Goal: Check status: Check status

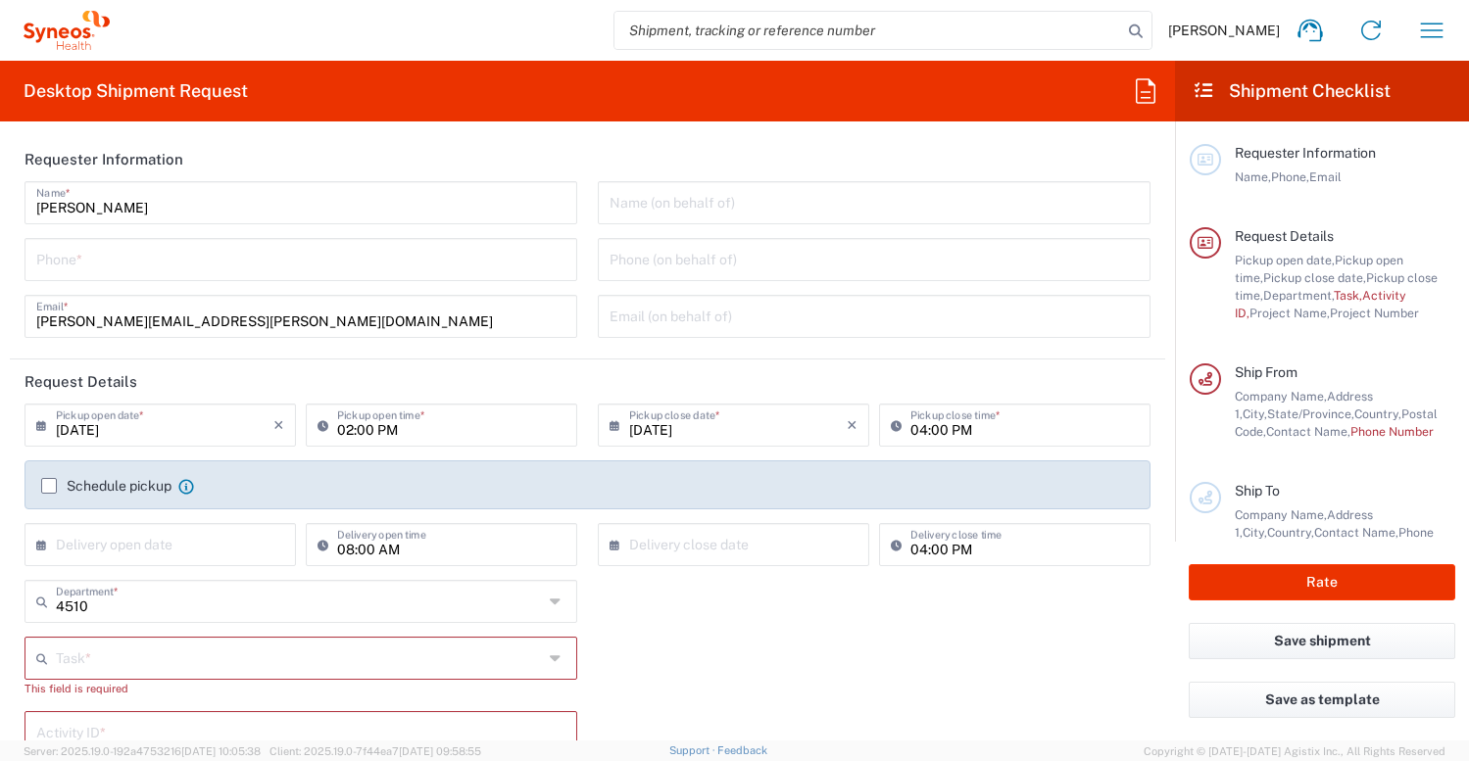
type input "Syneos Health, LLC-Morrisville NC US"
click at [1436, 31] on icon "button" at bounding box center [1431, 30] width 31 height 31
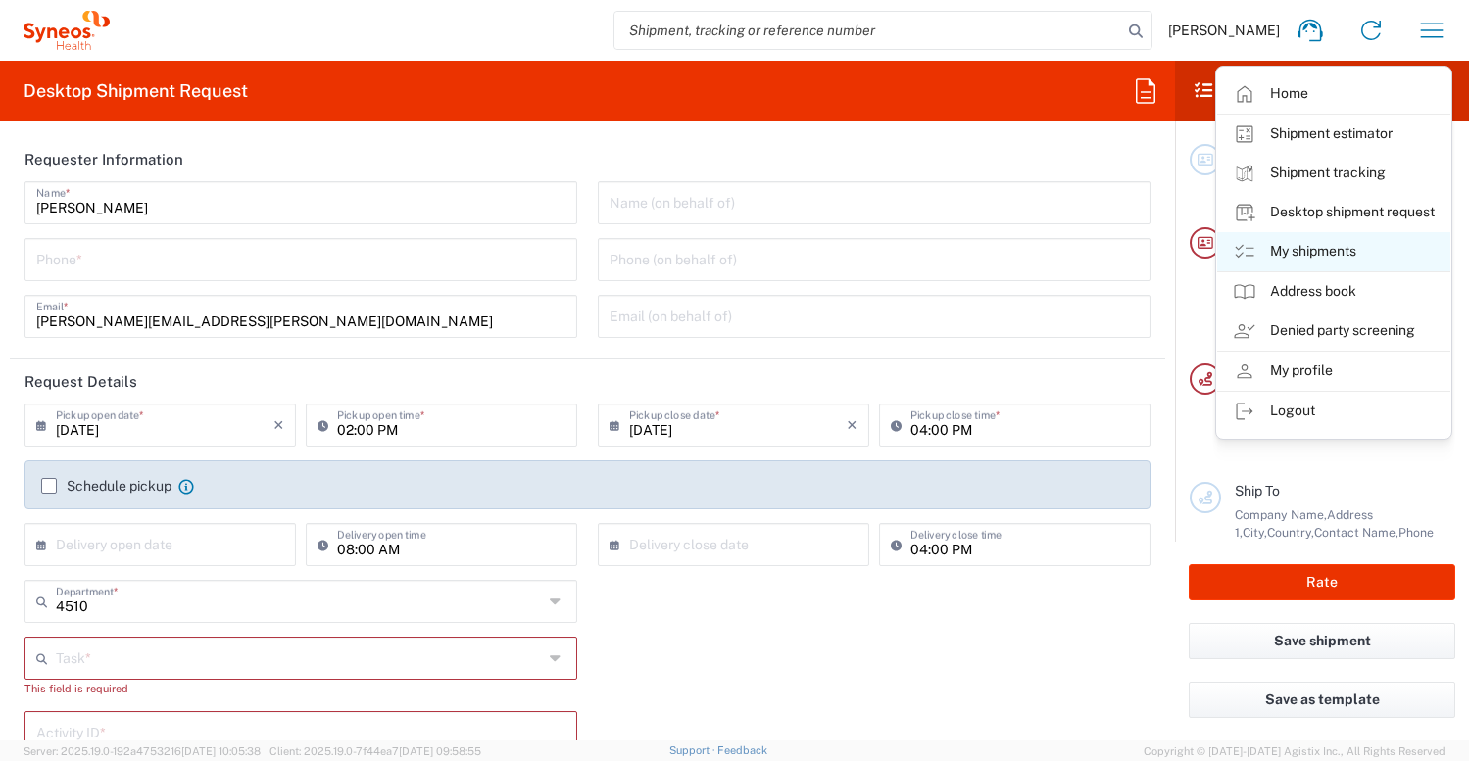
click at [1329, 255] on link "My shipments" at bounding box center [1333, 251] width 233 height 39
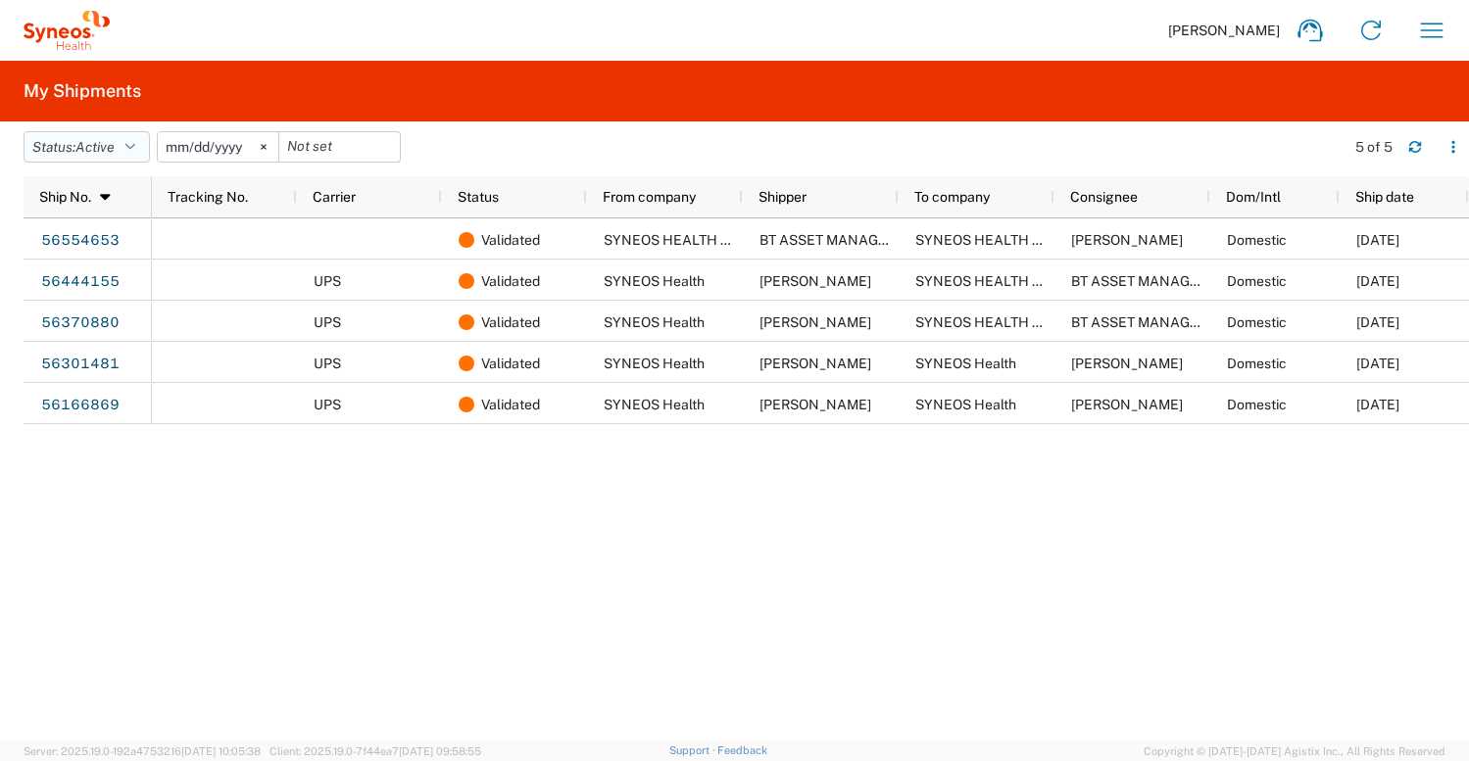
click at [135, 147] on icon "button" at bounding box center [130, 147] width 10 height 14
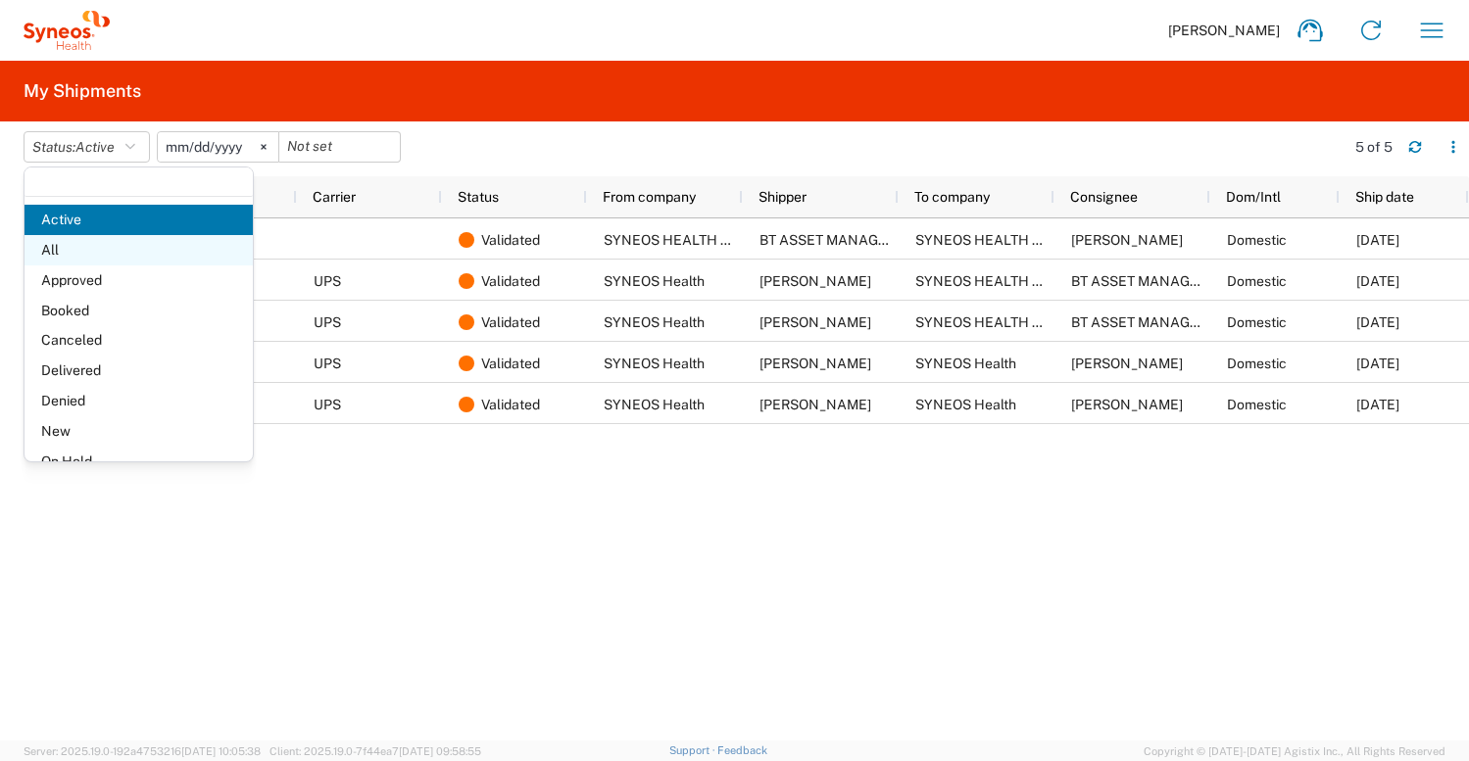
click at [104, 252] on span "All" at bounding box center [138, 250] width 228 height 30
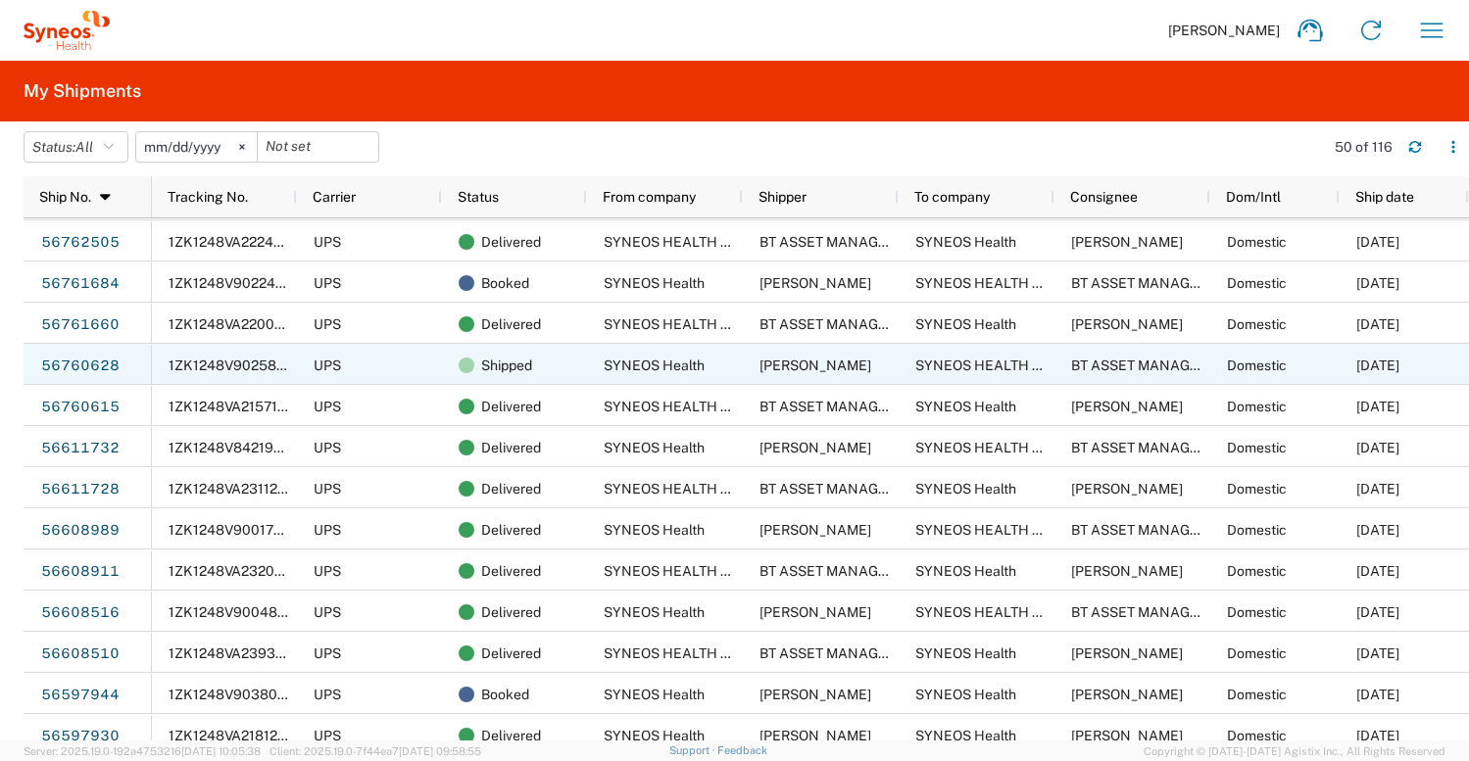
scroll to position [405, 0]
